Goal: Information Seeking & Learning: Learn about a topic

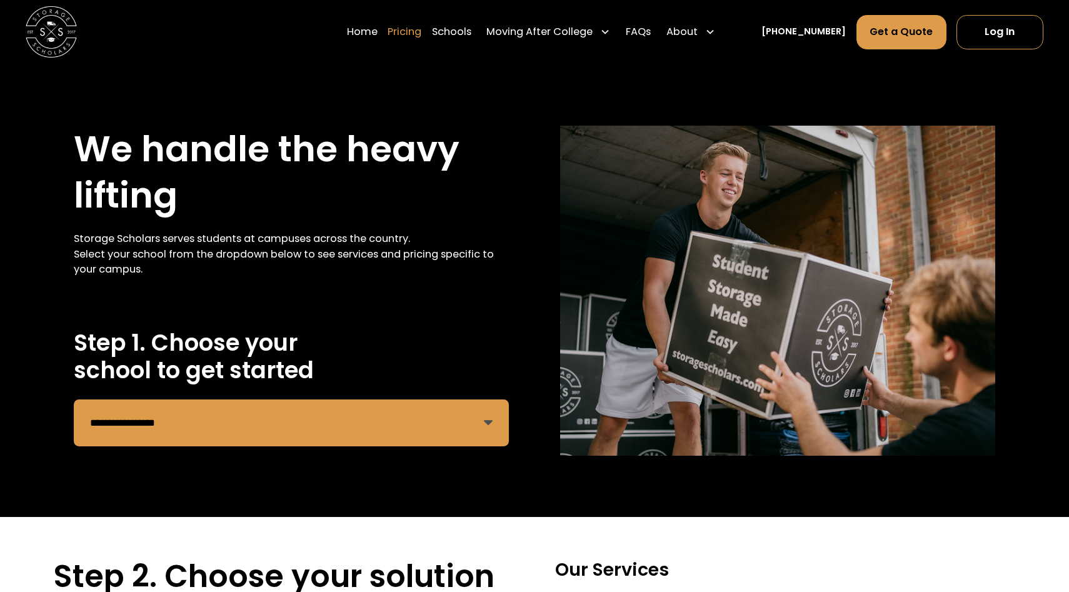
click at [421, 34] on link "Pricing" at bounding box center [404, 32] width 34 height 36
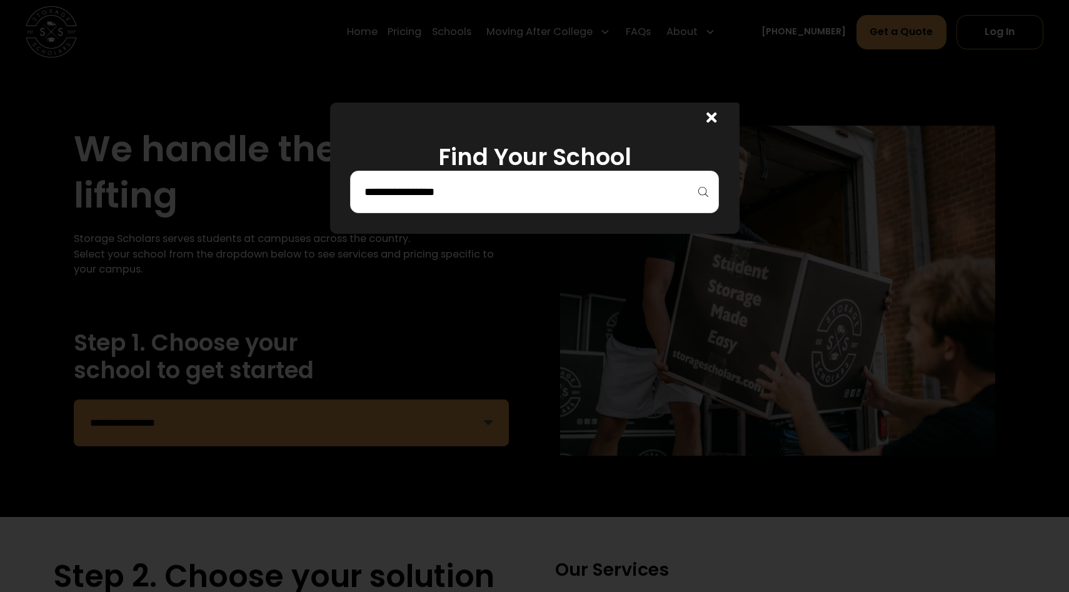
click at [414, 199] on input "search" at bounding box center [534, 191] width 342 height 21
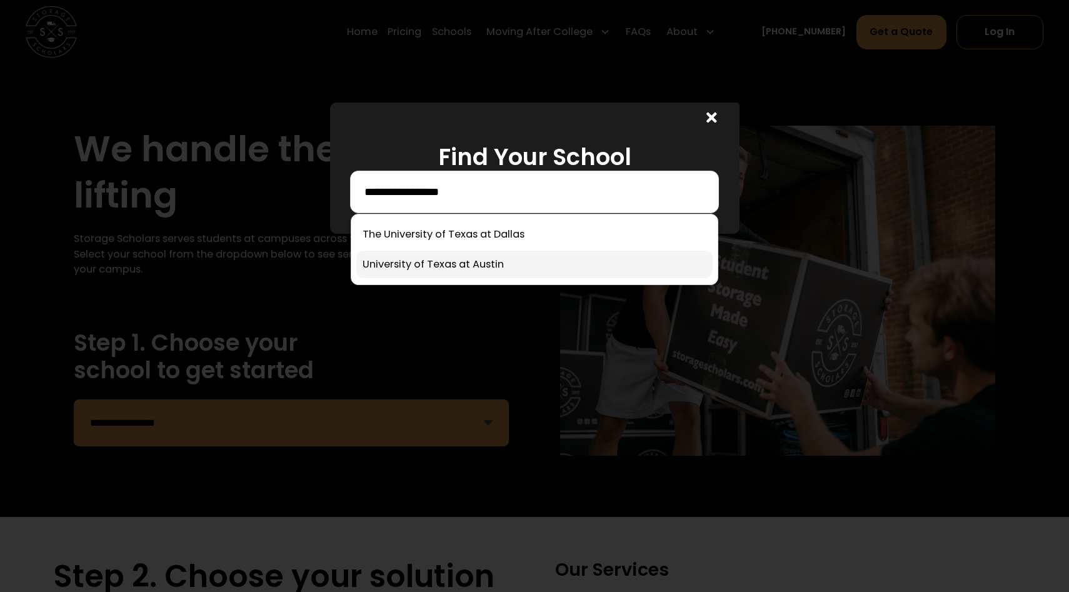
click at [482, 266] on link at bounding box center [534, 264] width 356 height 27
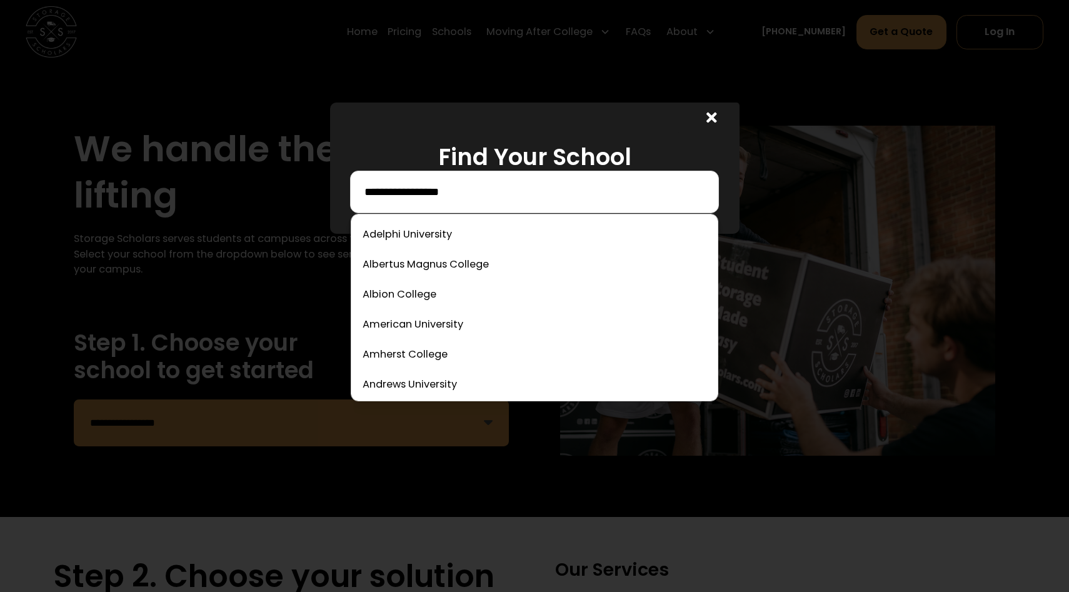
click at [486, 195] on input "**********" at bounding box center [534, 191] width 342 height 21
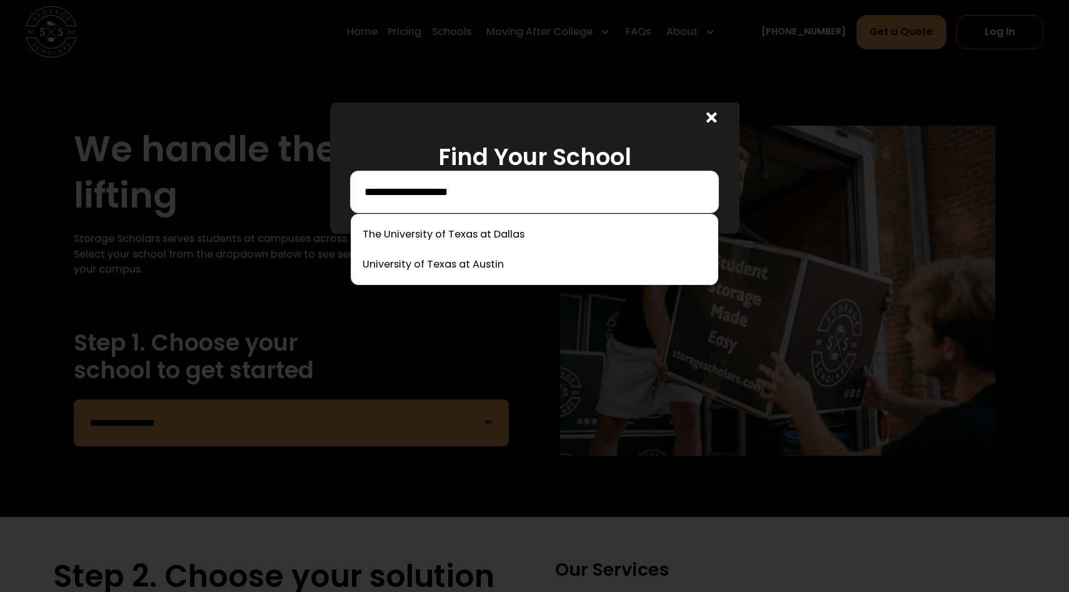
type input "**********"
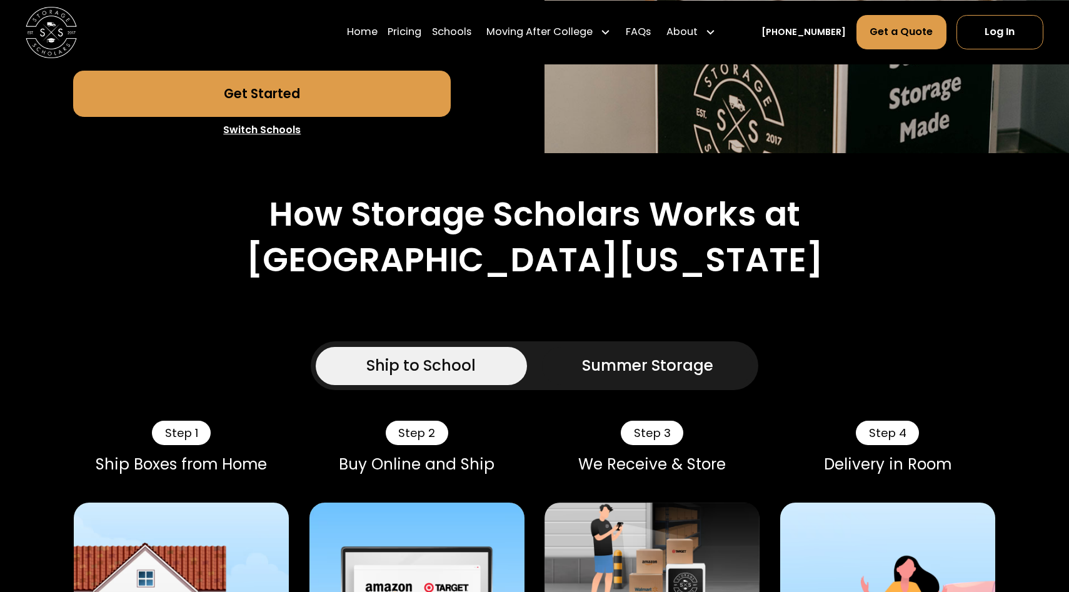
scroll to position [484, 0]
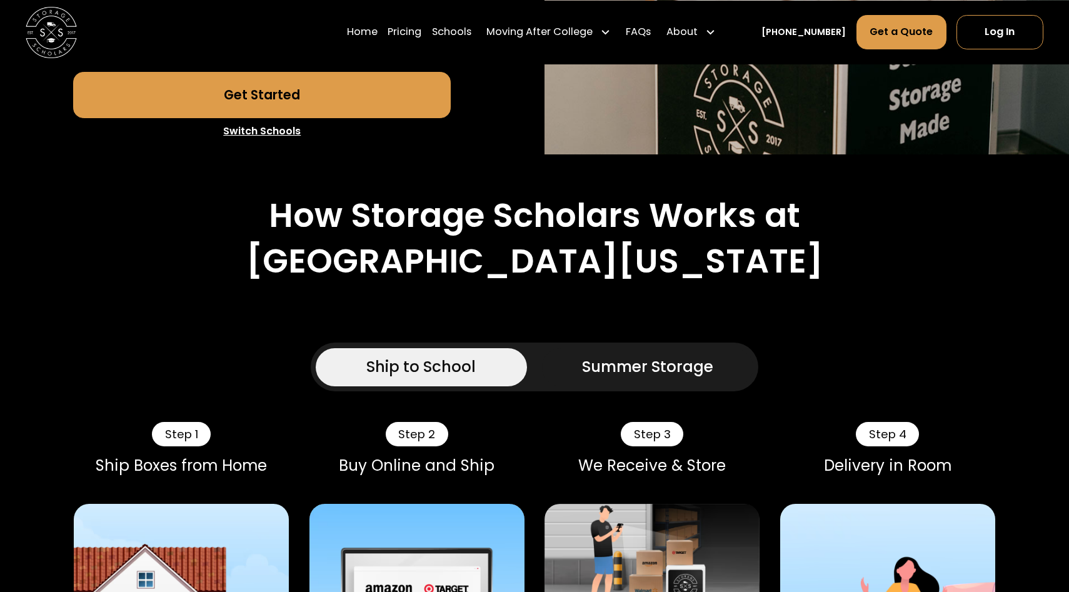
click at [672, 375] on div "Summer Storage" at bounding box center [647, 367] width 131 height 23
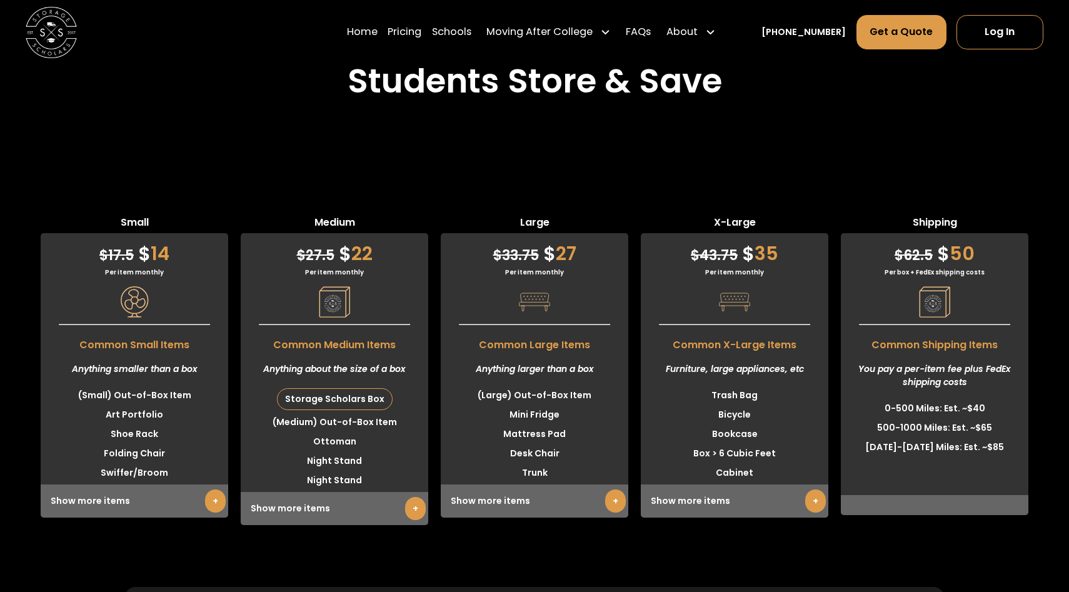
scroll to position [3671, 0]
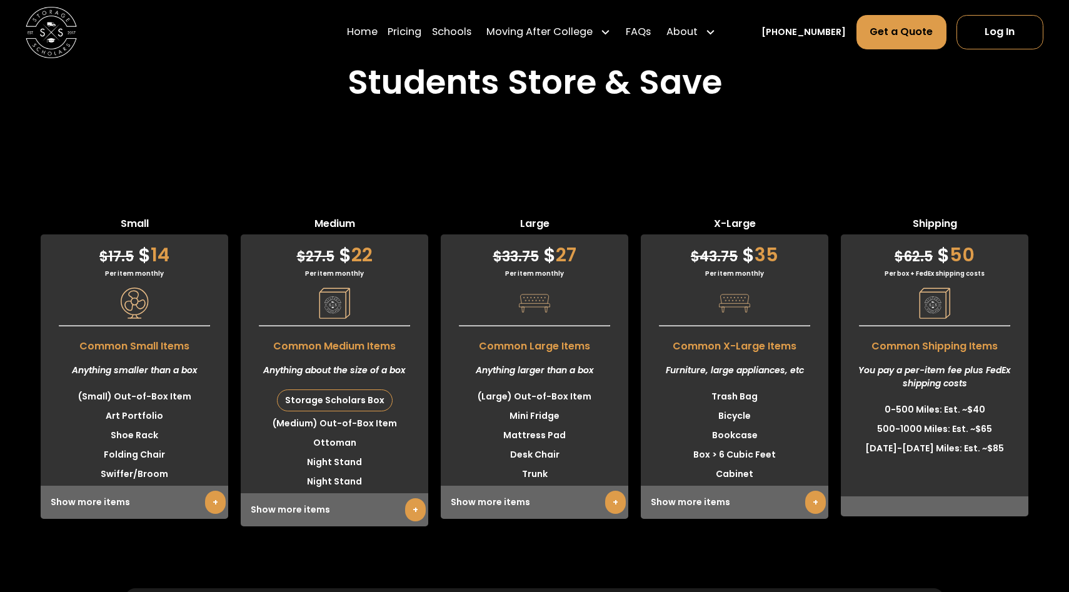
click at [413, 505] on link "+" at bounding box center [415, 509] width 21 height 23
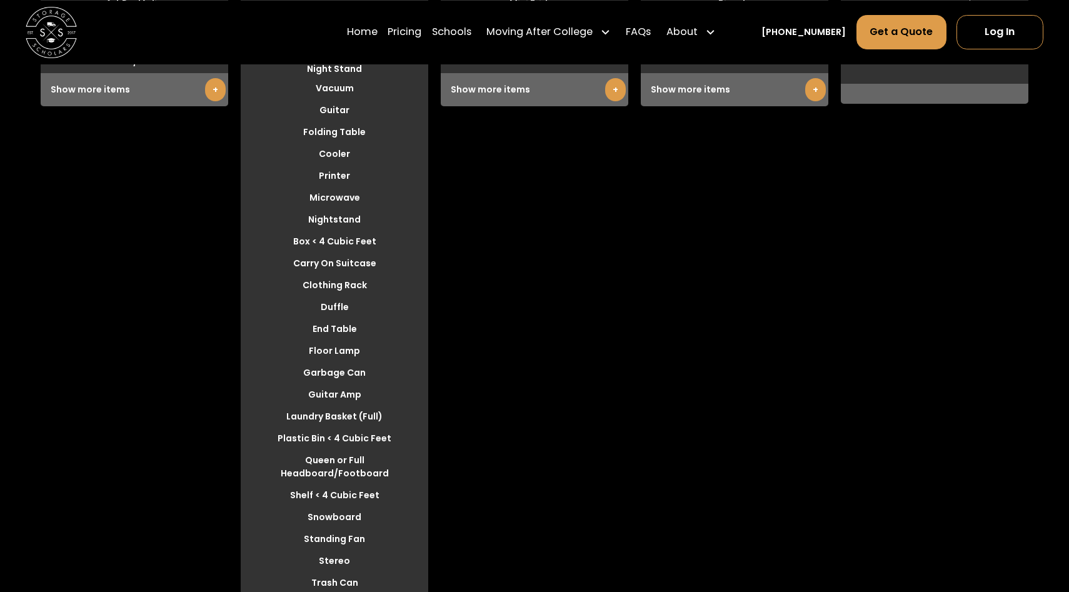
scroll to position [4084, 0]
click at [206, 88] on link "+" at bounding box center [215, 88] width 21 height 23
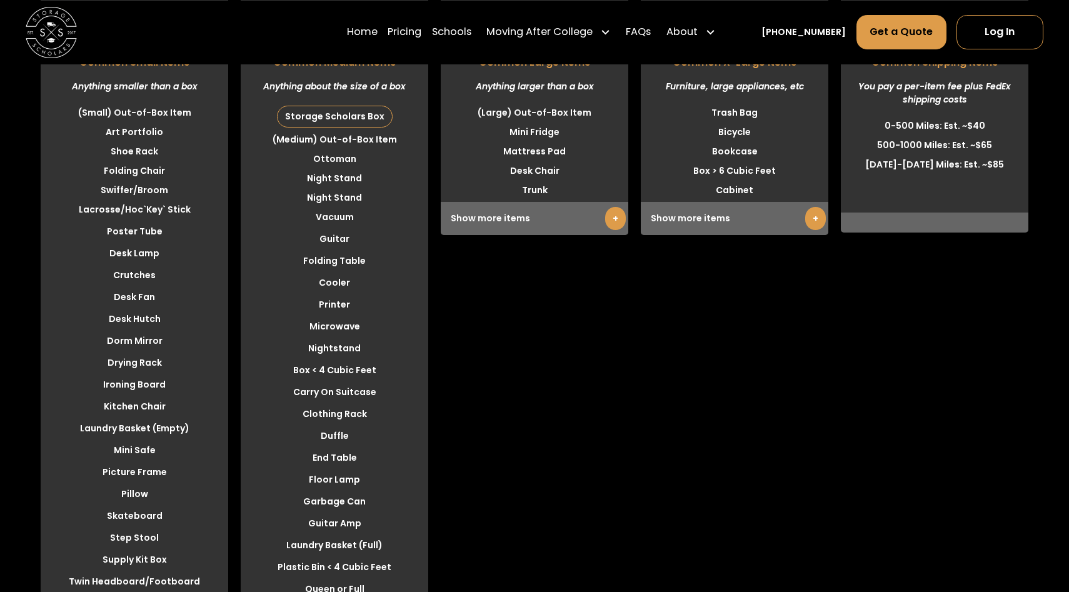
scroll to position [3961, 0]
